Goal: Navigation & Orientation: Go to known website

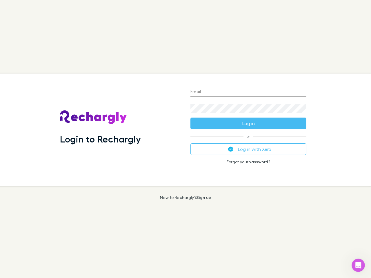
click at [186, 139] on div "Login to Rechargly" at bounding box center [120, 130] width 131 height 113
click at [249, 92] on input "Email" at bounding box center [249, 92] width 116 height 9
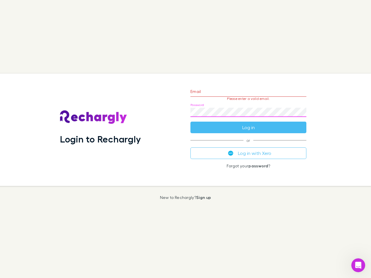
click at [249, 124] on form "Email Please enter a valid email. Password Log in" at bounding box center [249, 108] width 116 height 50
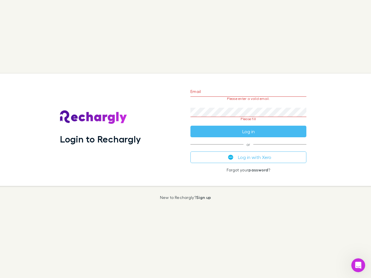
click at [249, 149] on div "Email Please enter a valid email. Password Please fill Log in or Log in with Xe…" at bounding box center [248, 130] width 125 height 113
click at [358, 266] on icon "Open Intercom Messenger" at bounding box center [359, 266] width 10 height 10
